Goal: Navigation & Orientation: Find specific page/section

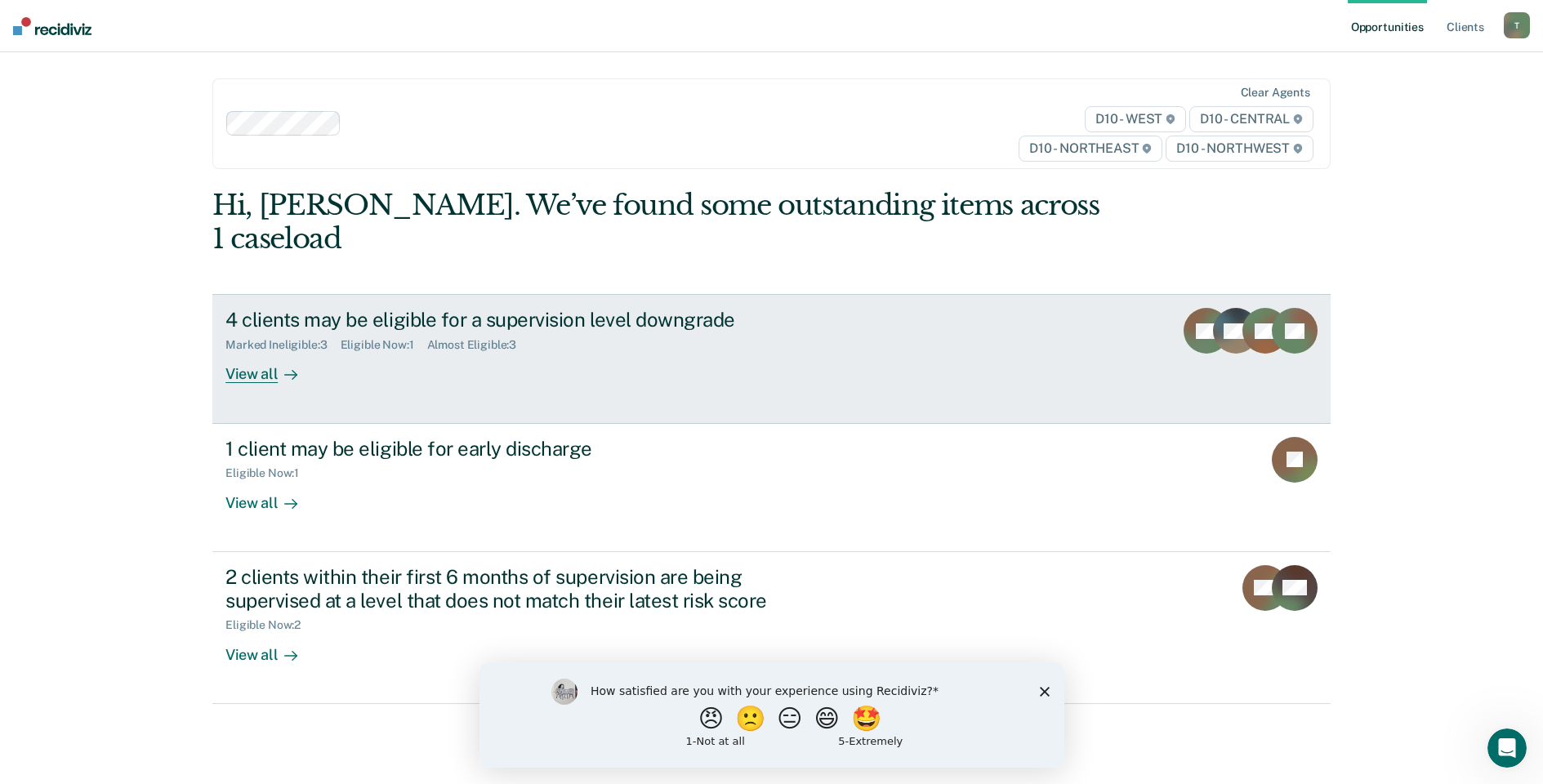
click at [254, 352] on div "View all" at bounding box center [271, 368] width 92 height 32
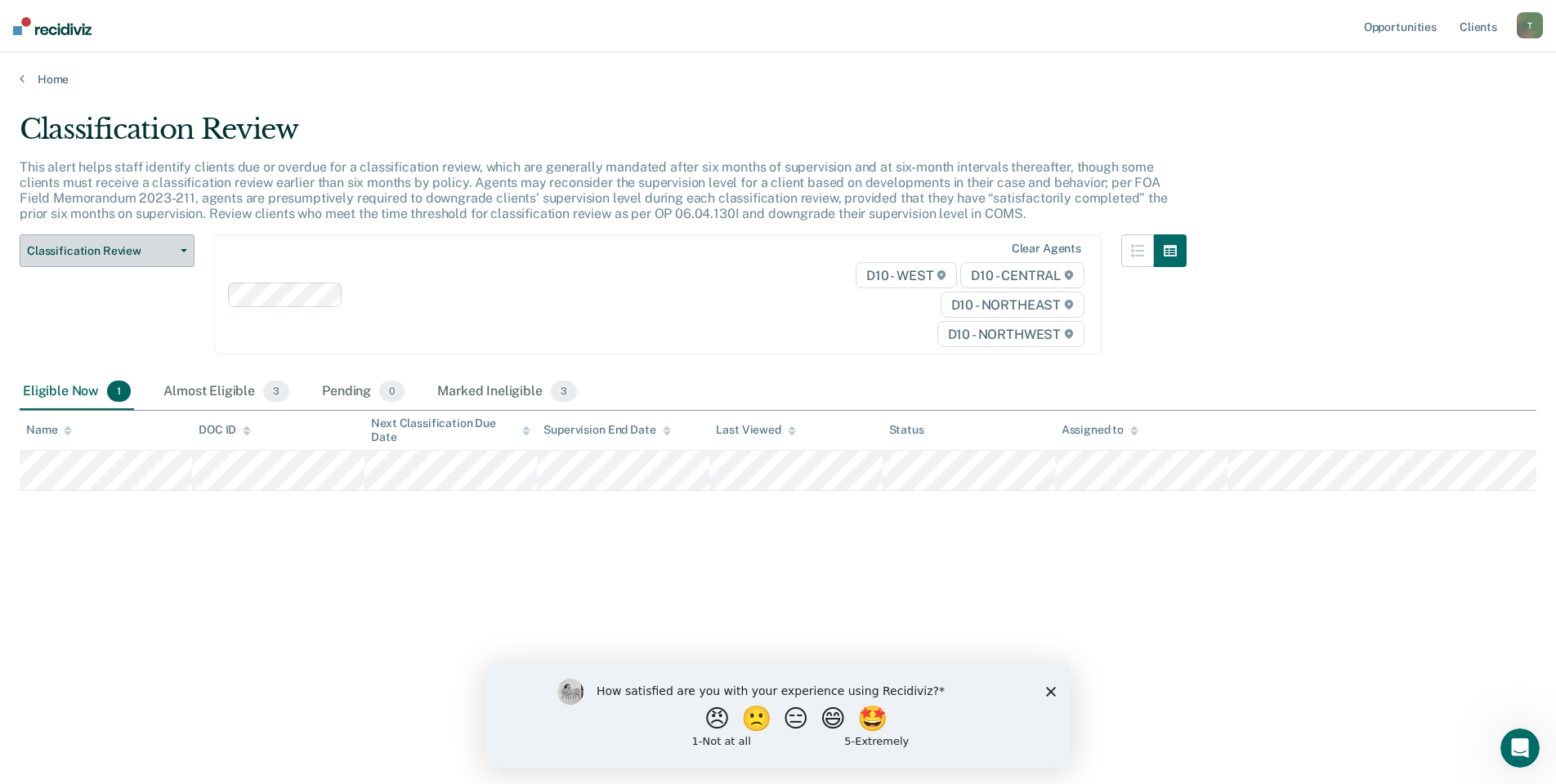
click at [182, 251] on icon "button" at bounding box center [183, 251] width 6 height 4
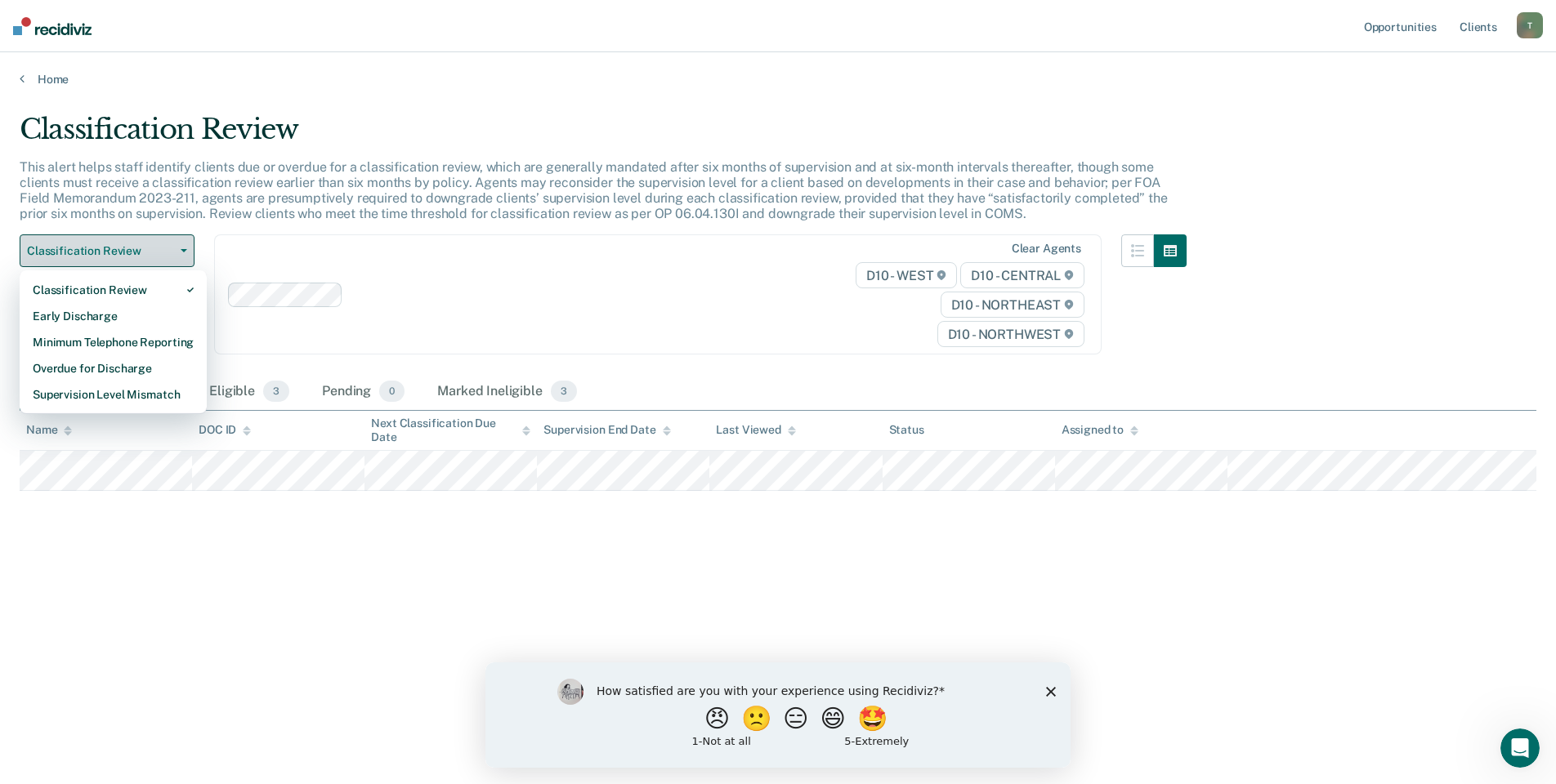
click at [182, 251] on icon "button" at bounding box center [183, 251] width 6 height 4
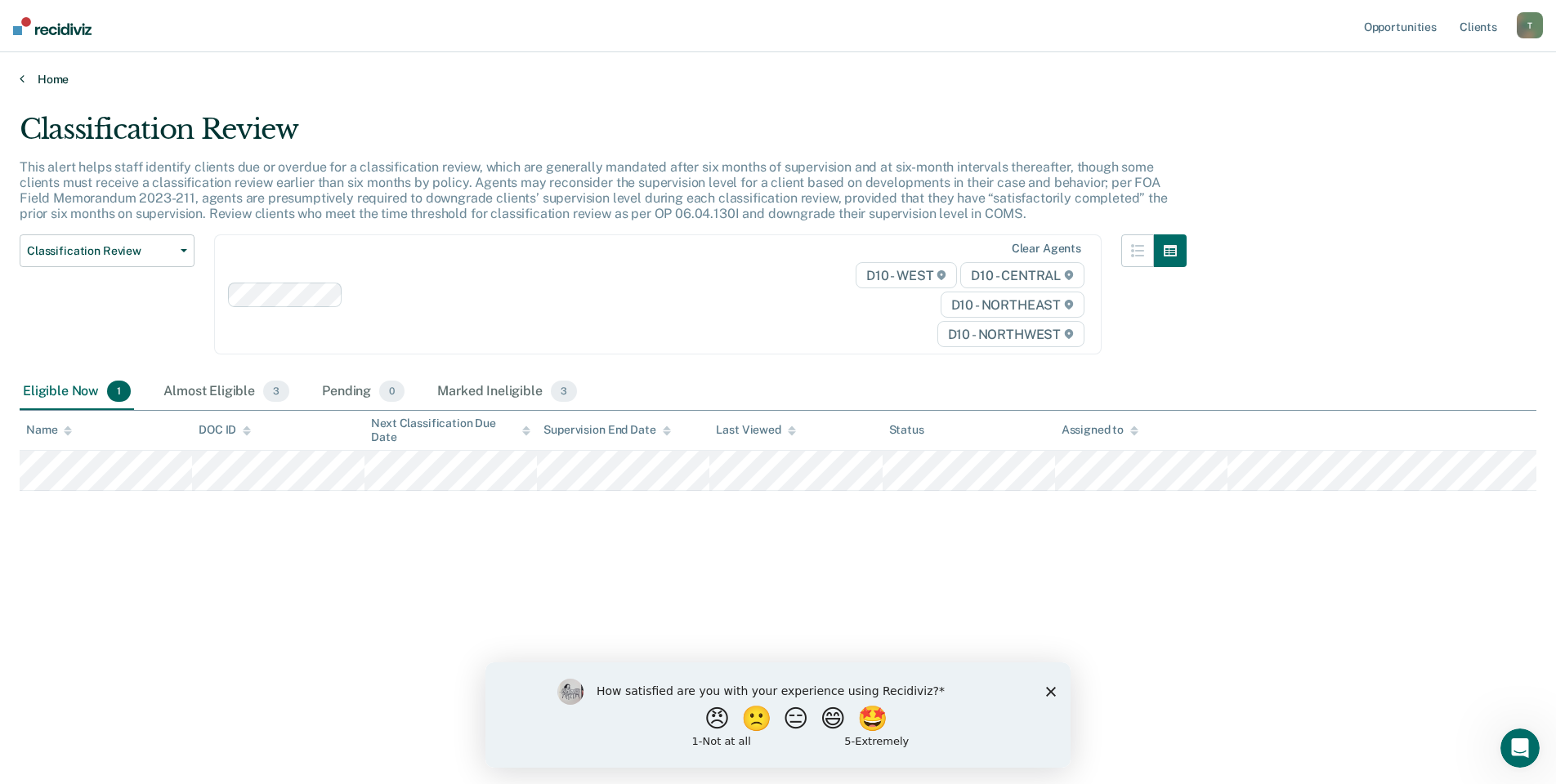
click at [23, 74] on icon at bounding box center [22, 78] width 5 height 14
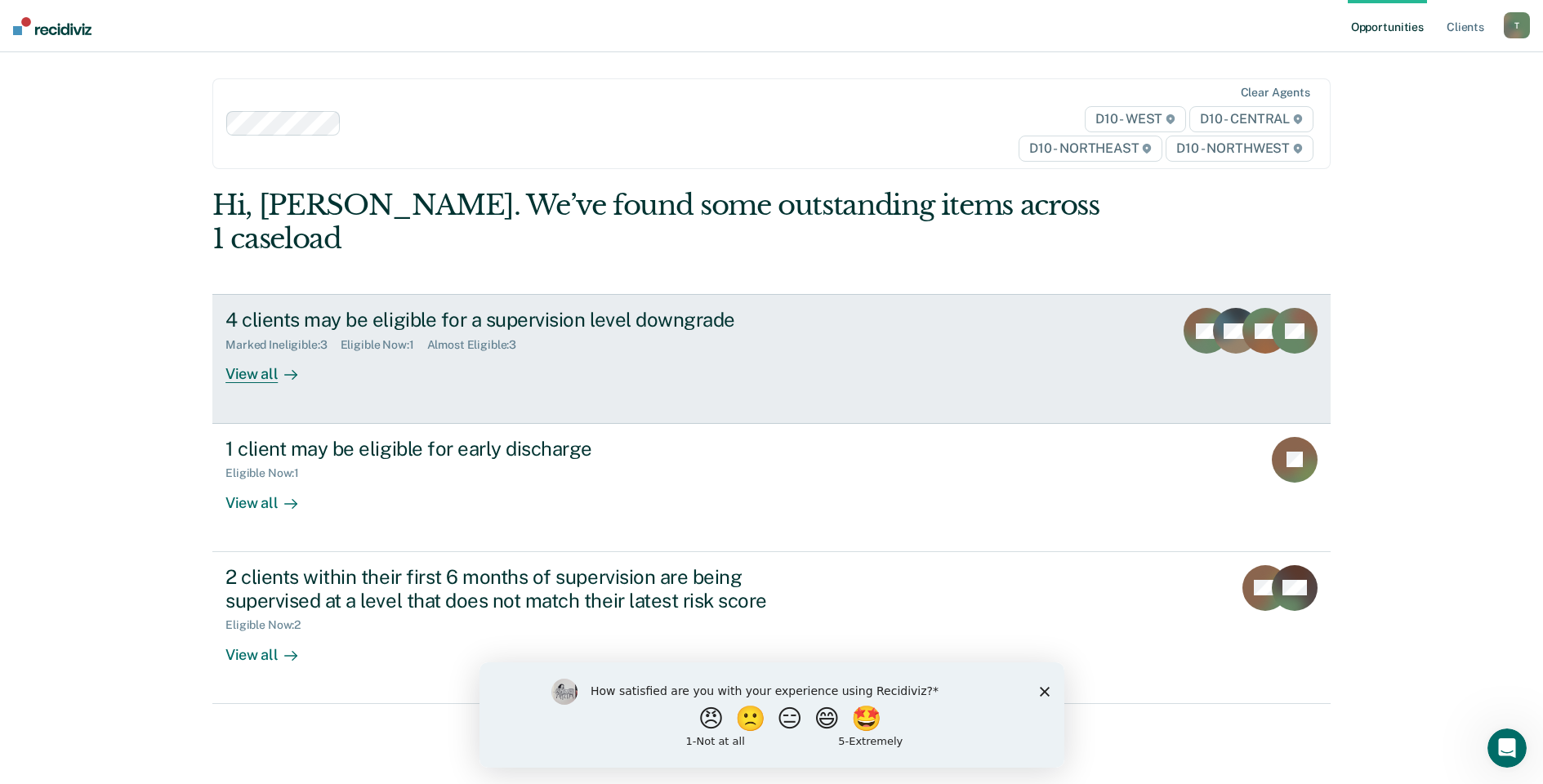
click at [476, 338] on div "Almost Eligible : 3" at bounding box center [479, 344] width 103 height 14
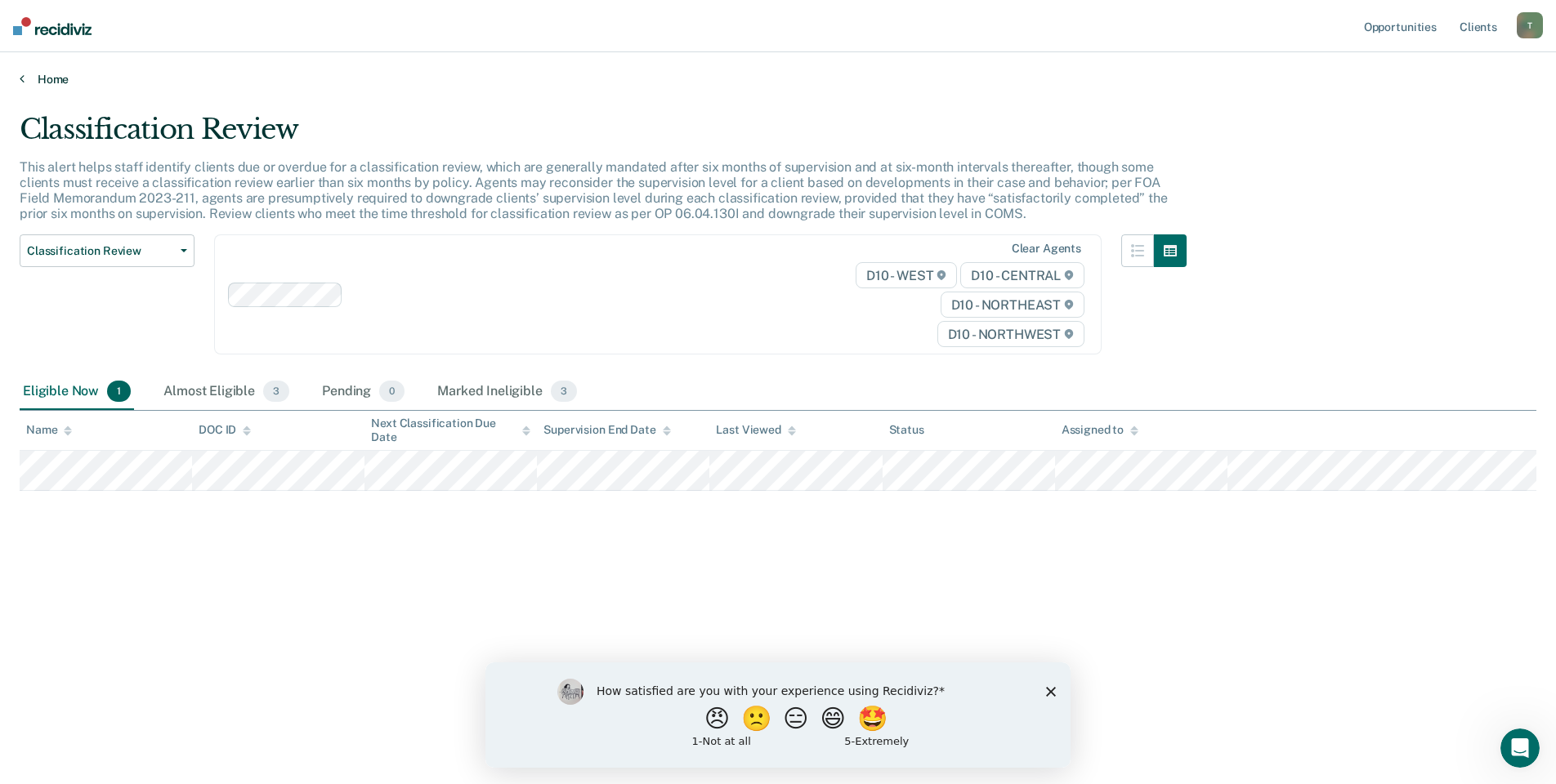
click at [28, 77] on link "Home" at bounding box center [778, 79] width 1516 height 14
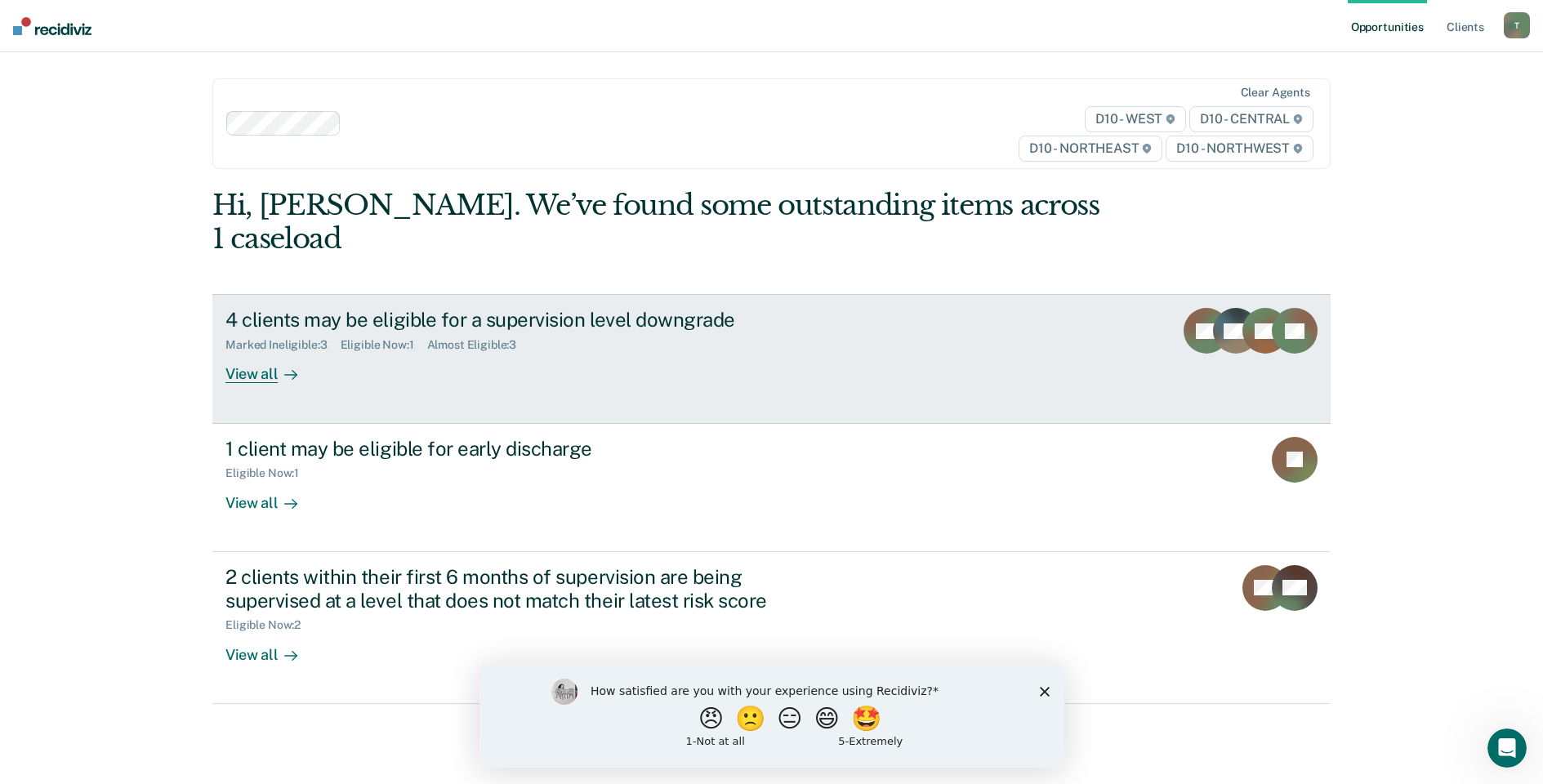
click at [289, 338] on div "Marked Ineligible : 3" at bounding box center [282, 344] width 114 height 14
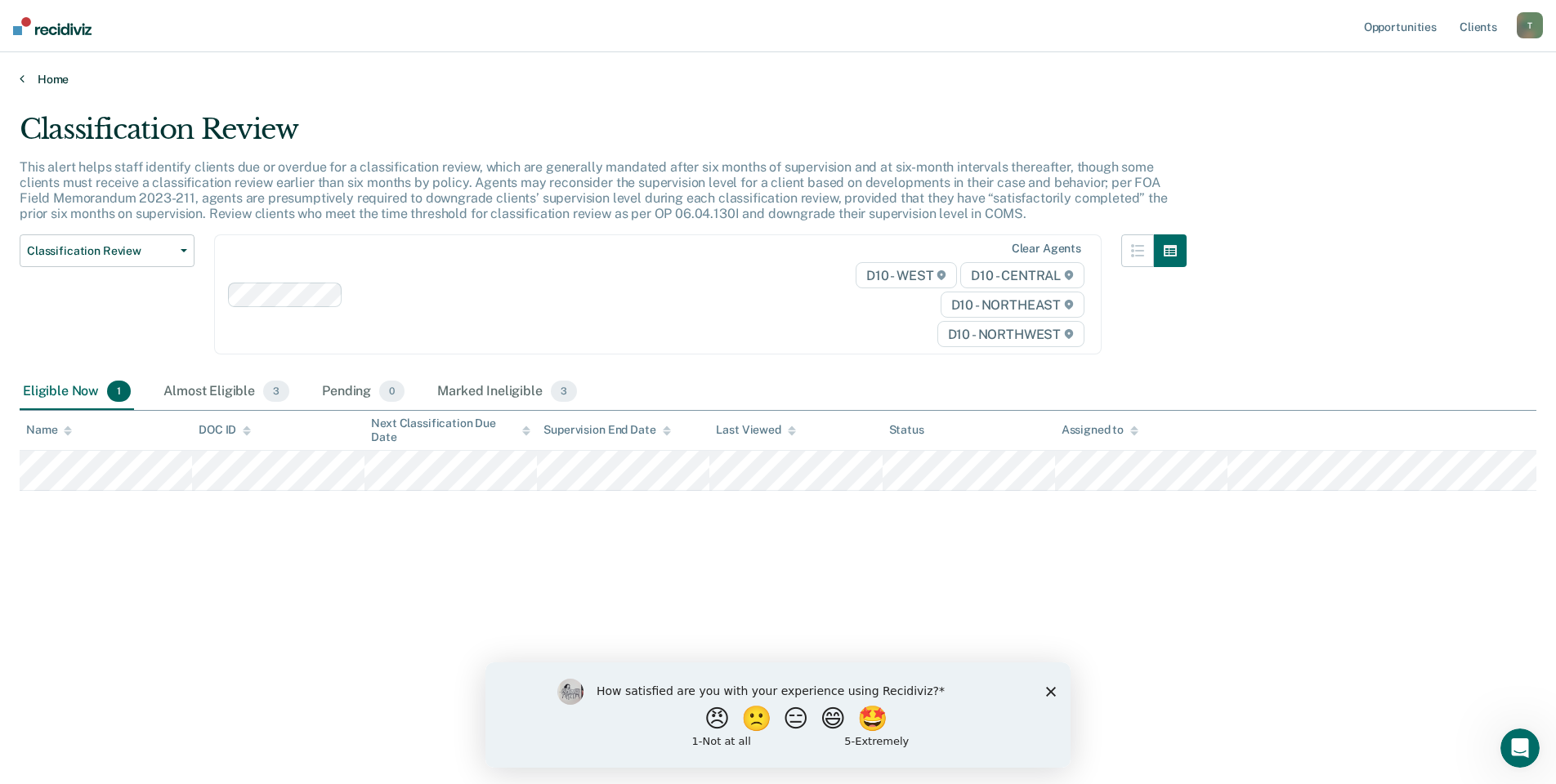
click at [34, 77] on link "Home" at bounding box center [778, 79] width 1516 height 14
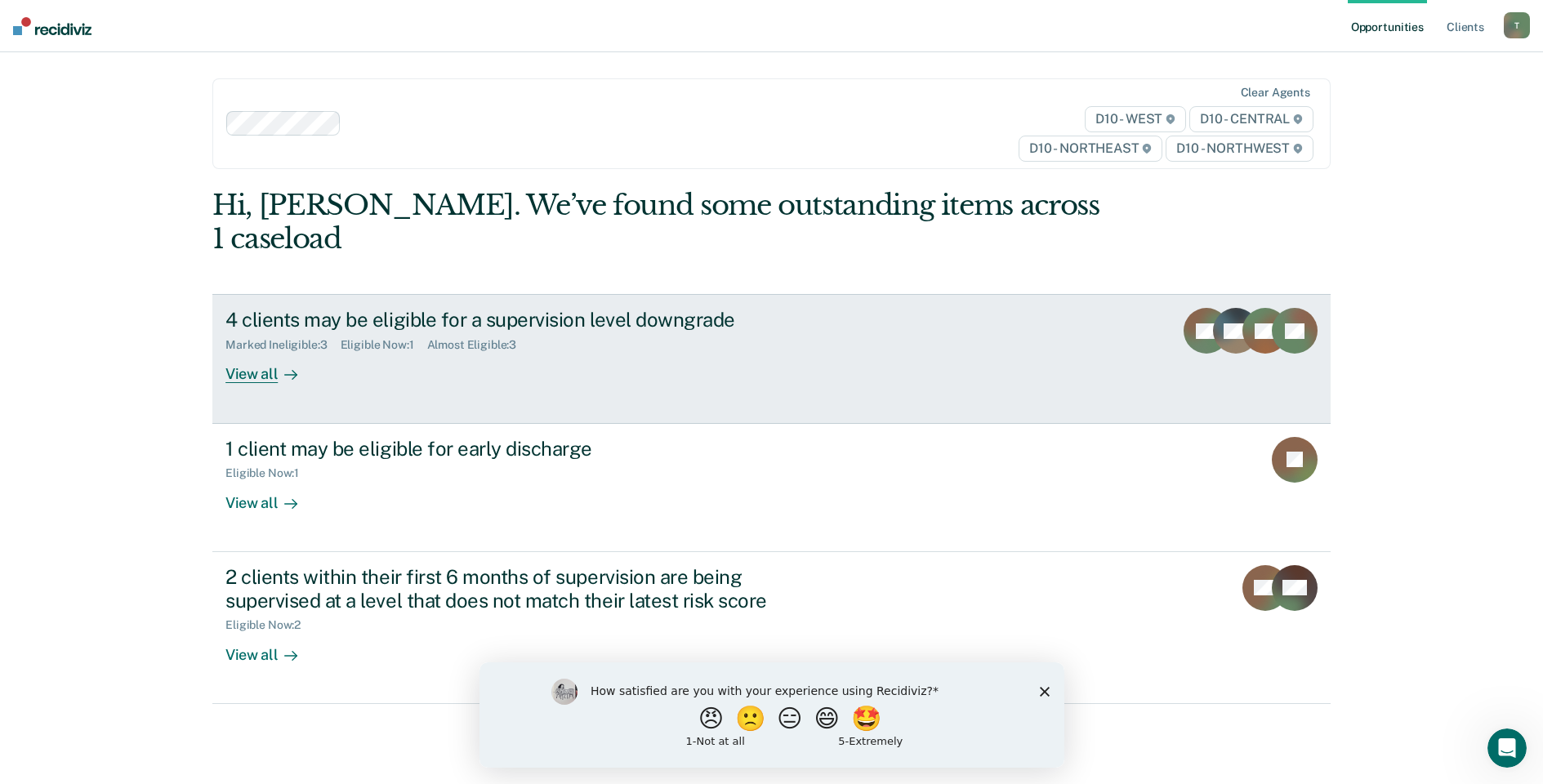
click at [373, 338] on div "Eligible Now : 1" at bounding box center [384, 344] width 87 height 14
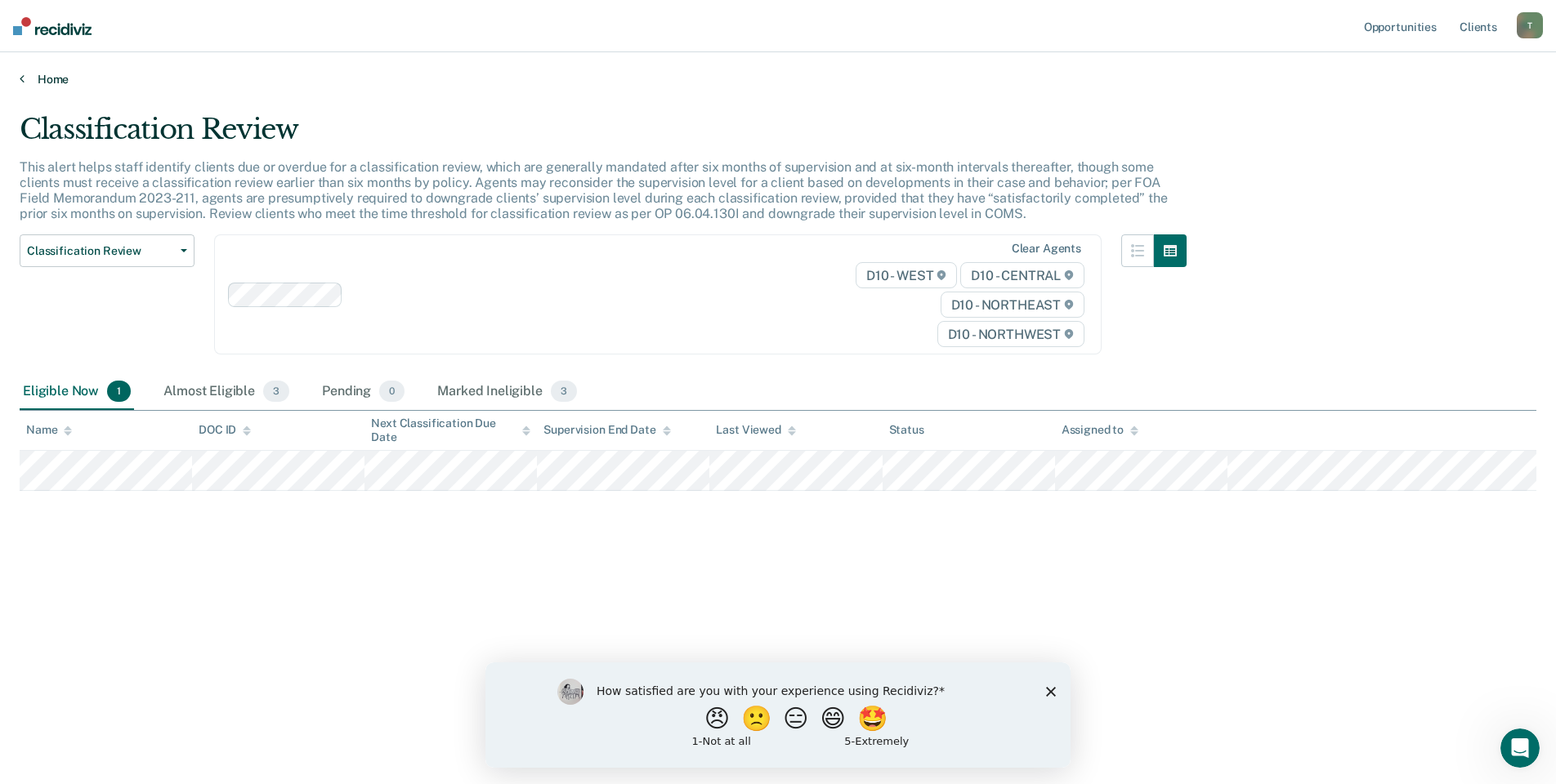
click at [50, 83] on link "Home" at bounding box center [778, 79] width 1516 height 14
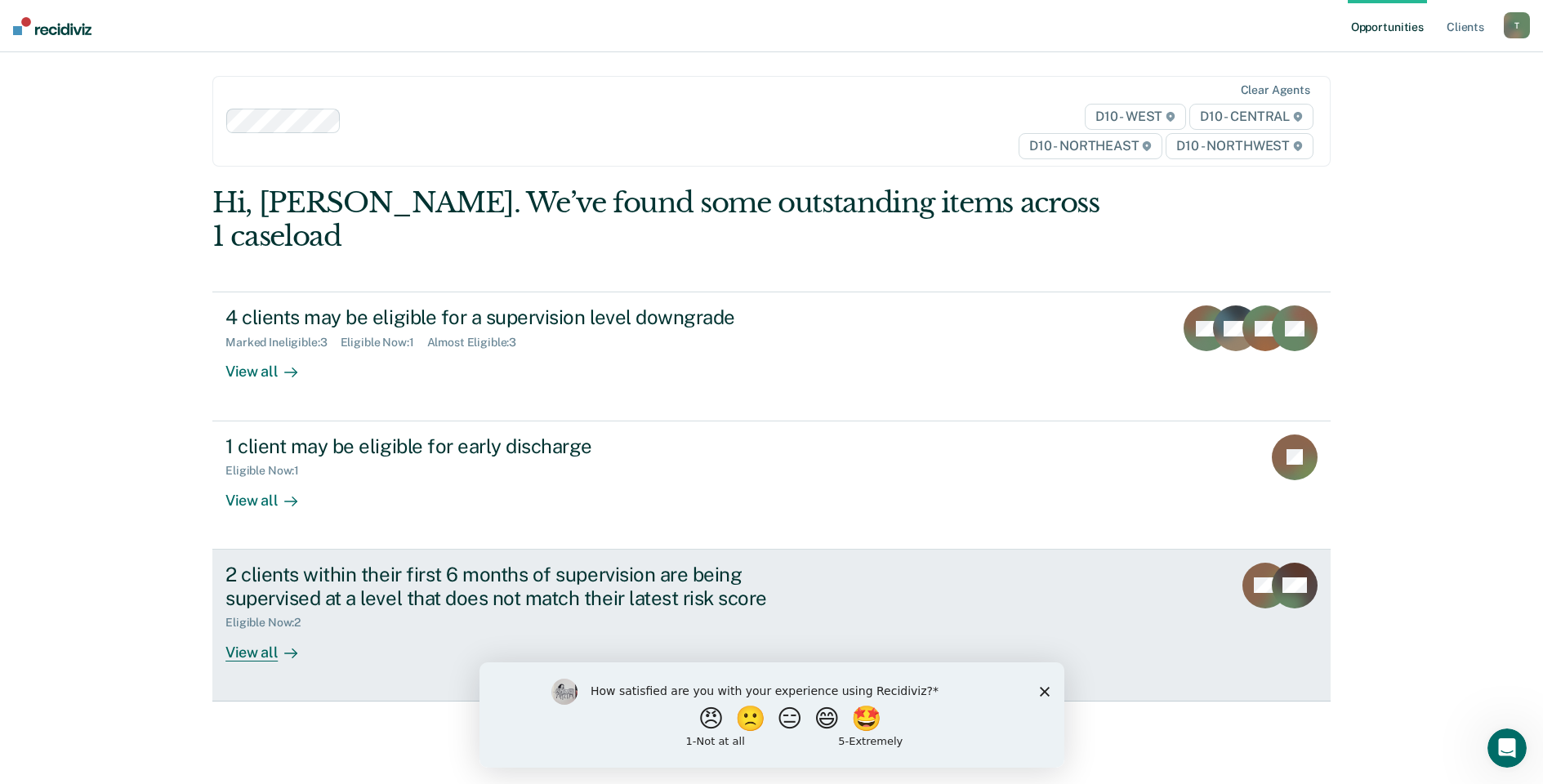
scroll to position [5, 0]
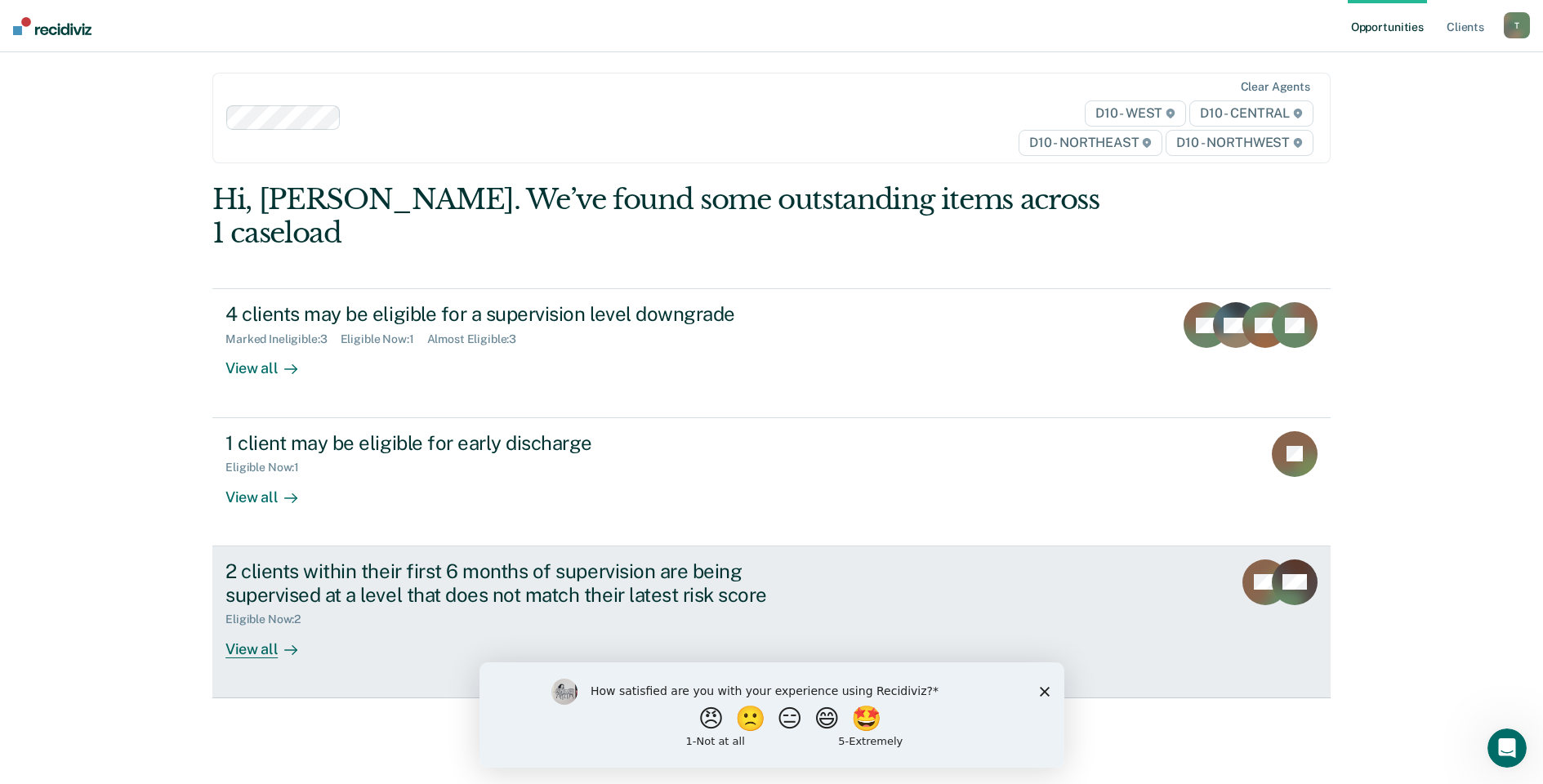
click at [260, 626] on div "View all" at bounding box center [271, 642] width 92 height 32
